Goal: Information Seeking & Learning: Learn about a topic

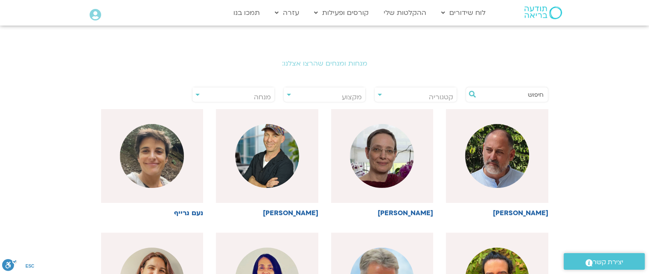
scroll to position [171, 0]
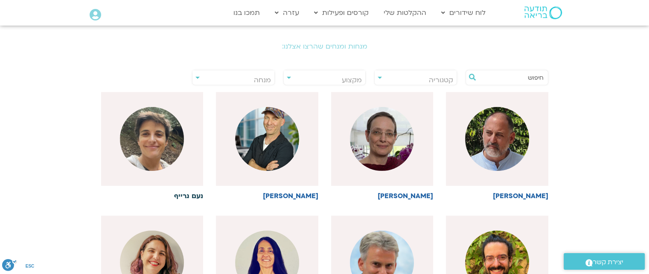
click at [179, 173] on div at bounding box center [152, 139] width 102 height 94
click at [154, 148] on img at bounding box center [152, 139] width 64 height 64
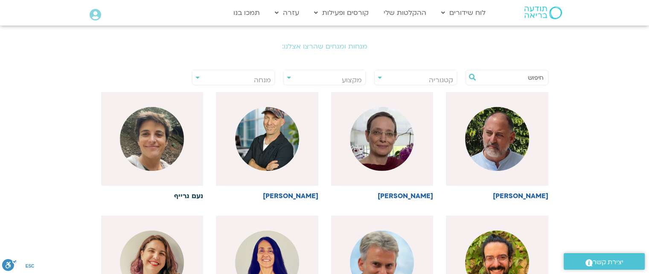
click at [154, 148] on img at bounding box center [152, 139] width 64 height 64
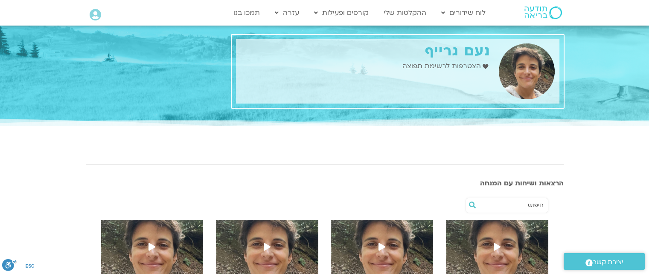
click at [495, 246] on icon at bounding box center [497, 247] width 7 height 8
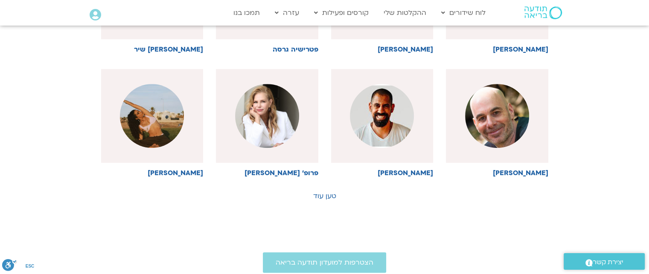
scroll to position [443, 0]
